Goal: Information Seeking & Learning: Learn about a topic

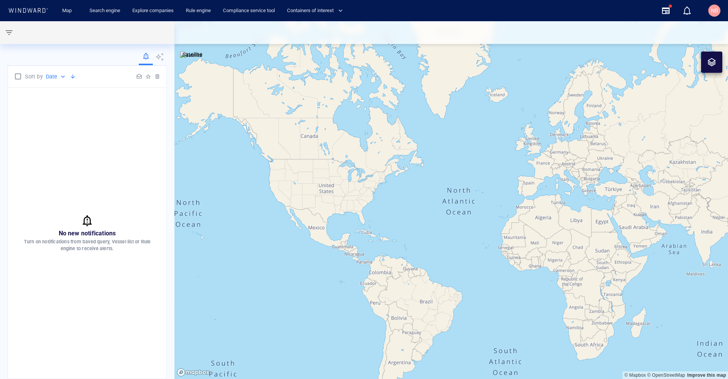
click at [31, 10] on icon at bounding box center [28, 10] width 41 height 5
click at [36, 8] on icon at bounding box center [28, 10] width 41 height 5
click at [319, 9] on span "Containers of interest" at bounding box center [315, 10] width 56 height 9
click at [716, 13] on div at bounding box center [364, 189] width 728 height 379
click at [711, 14] on div "NB" at bounding box center [714, 10] width 7 height 9
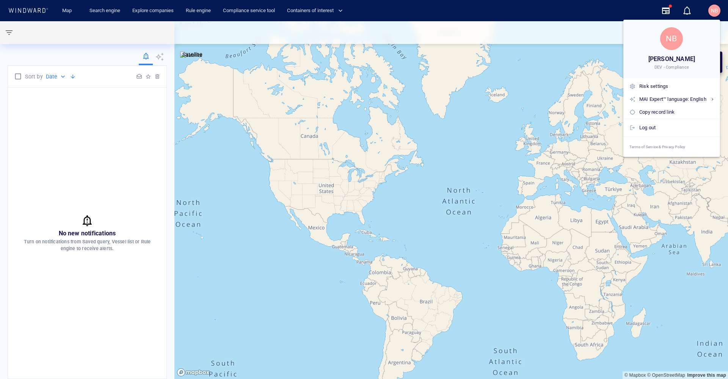
click at [61, 10] on div at bounding box center [364, 189] width 728 height 379
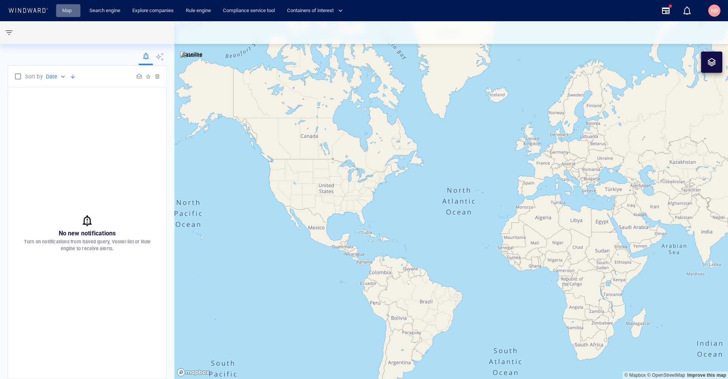
click at [66, 10] on link "Map" at bounding box center [68, 10] width 18 height 13
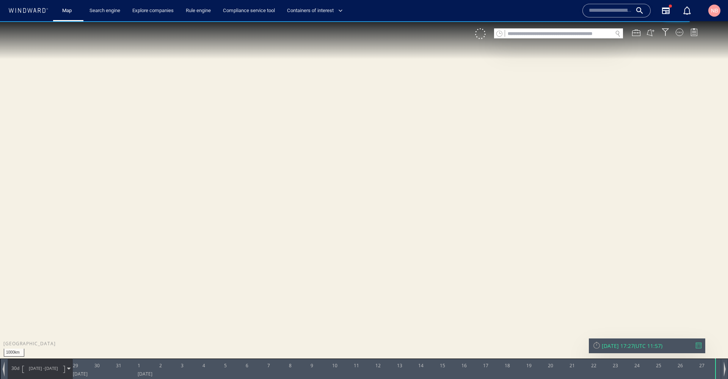
click at [553, 30] on input "text" at bounding box center [558, 34] width 107 height 10
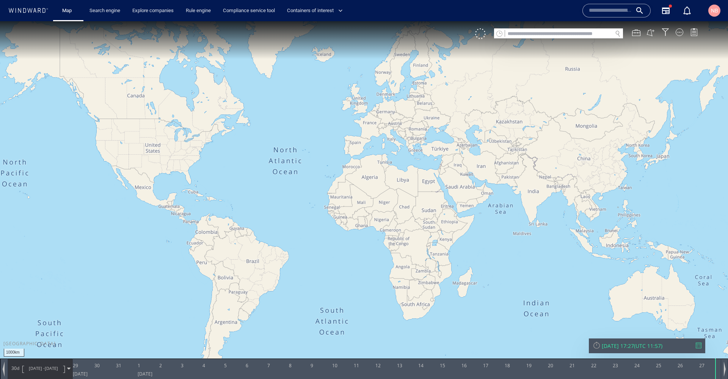
paste input "*******"
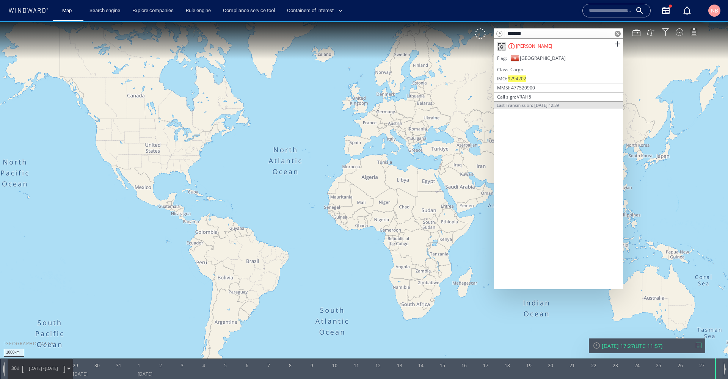
type input "*******"
click at [616, 42] on span at bounding box center [616, 43] width 9 height 9
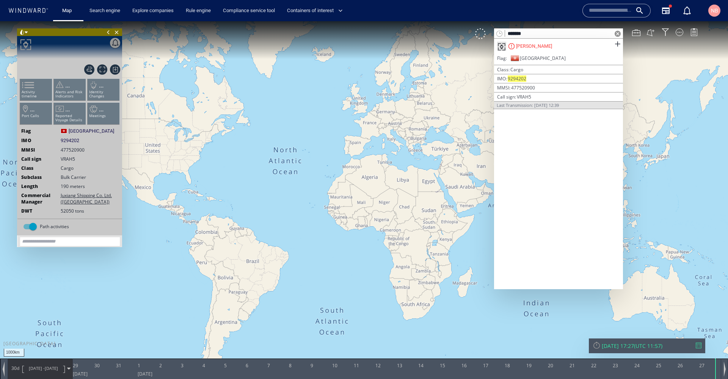
click at [617, 33] on span at bounding box center [617, 34] width 6 height 6
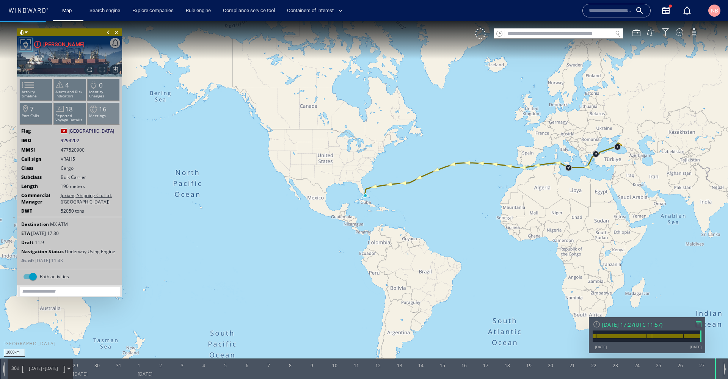
click at [103, 112] on span "16" at bounding box center [103, 109] width 8 height 9
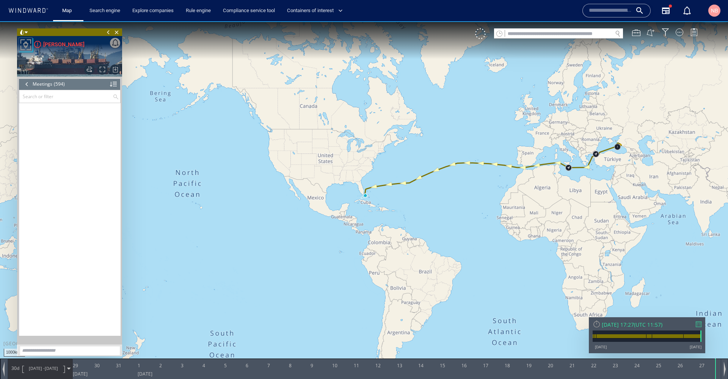
scroll to position [12149, 0]
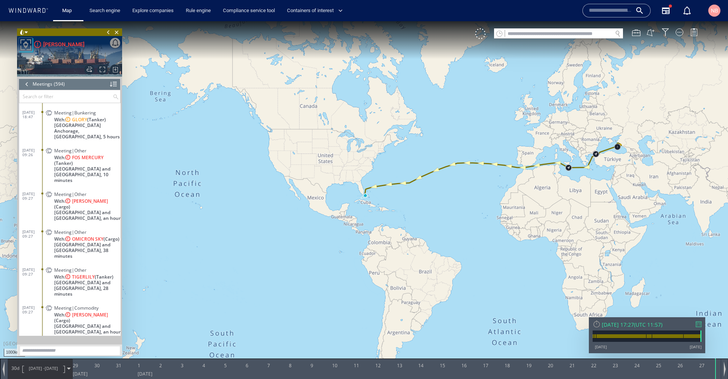
click at [698, 326] on div at bounding box center [698, 324] width 6 height 6
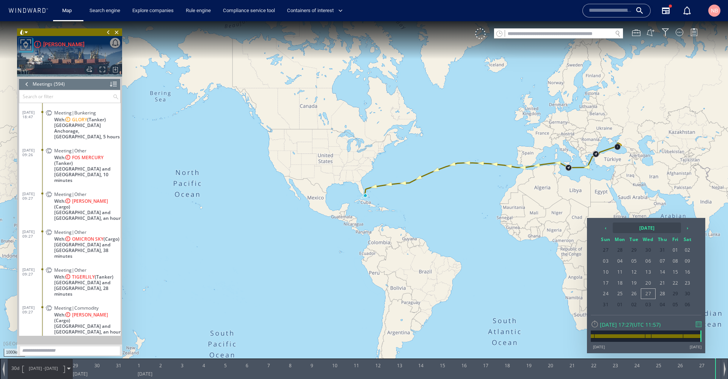
click at [650, 226] on th "[DATE]" at bounding box center [646, 227] width 68 height 11
click at [649, 226] on th "2025" at bounding box center [642, 227] width 59 height 11
click at [619, 267] on span "2024" at bounding box center [612, 268] width 18 height 20
click at [670, 271] on span "Aug" at bounding box center [672, 268] width 18 height 20
click at [688, 295] on span "31" at bounding box center [686, 294] width 11 height 10
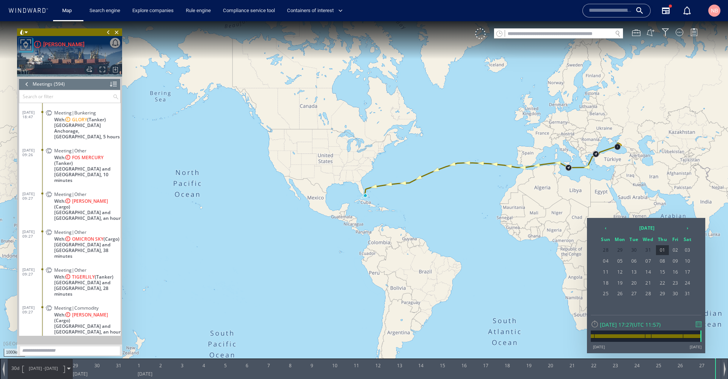
scroll to position [10089, 0]
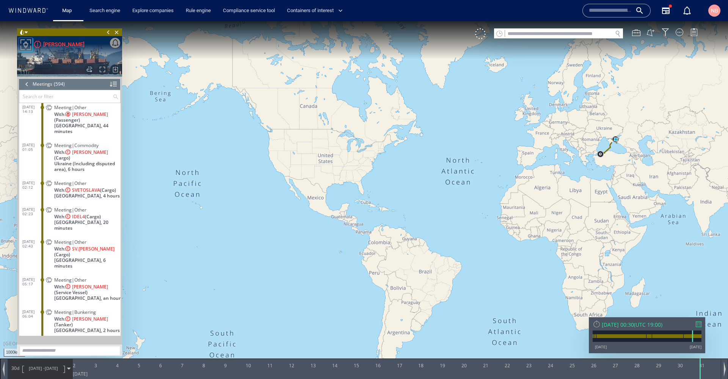
click at [69, 368] on span at bounding box center [68, 368] width 3 height 3
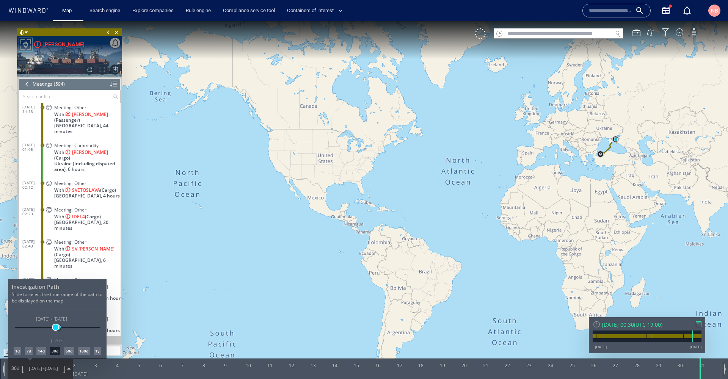
drag, startPoint x: 44, startPoint y: 327, endPoint x: 55, endPoint y: 327, distance: 11.7
click at [55, 327] on span at bounding box center [56, 327] width 6 height 6
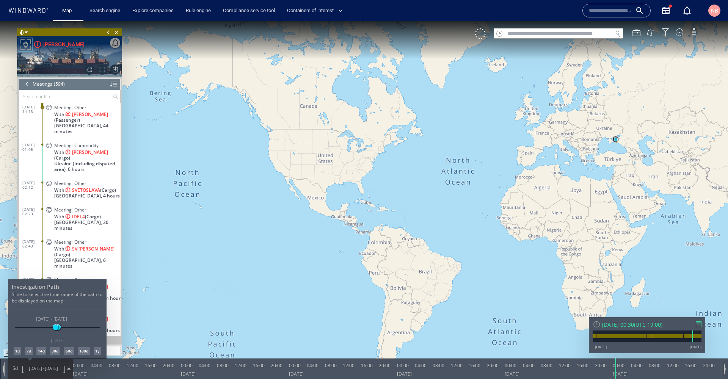
click at [620, 144] on div at bounding box center [364, 200] width 728 height 358
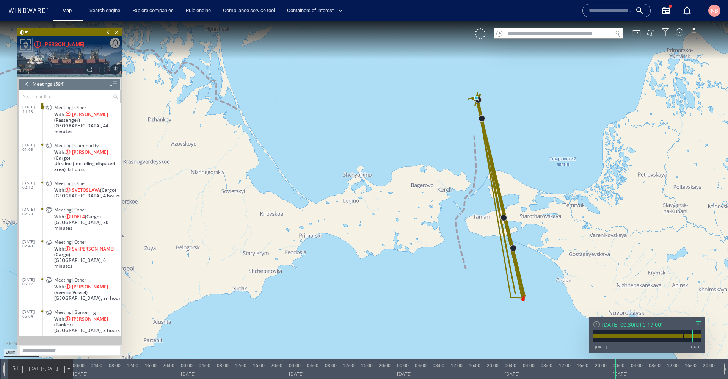
drag, startPoint x: 526, startPoint y: 135, endPoint x: 509, endPoint y: 135, distance: 17.4
click at [509, 135] on canvas "Map" at bounding box center [364, 196] width 728 height 350
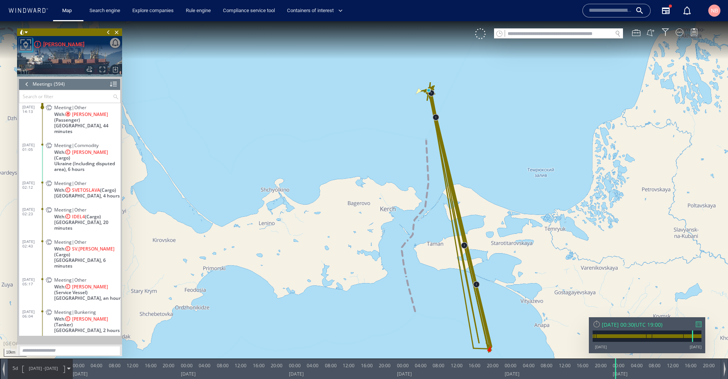
drag, startPoint x: 488, startPoint y: 116, endPoint x: 470, endPoint y: 112, distance: 18.3
click at [470, 112] on canvas "Map" at bounding box center [364, 196] width 728 height 350
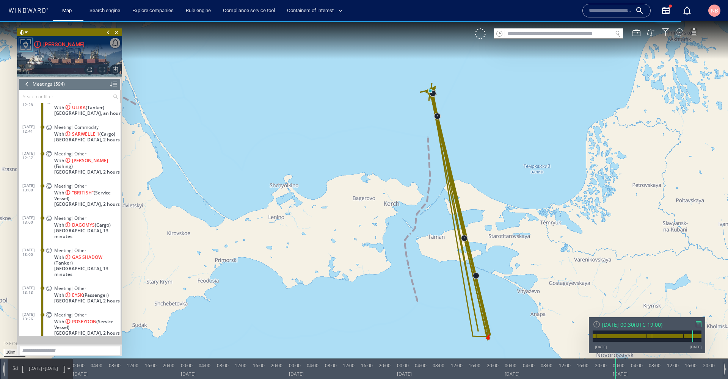
scroll to position [9928, 0]
